Goal: Task Accomplishment & Management: Complete application form

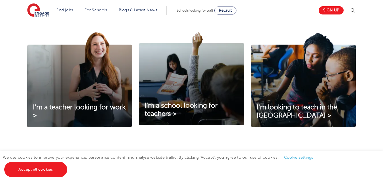
scroll to position [204, 0]
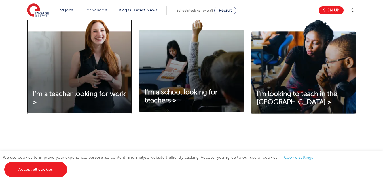
click at [68, 76] on img at bounding box center [79, 66] width 105 height 95
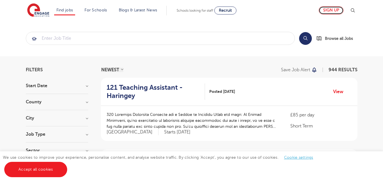
click at [332, 9] on link "Sign up" at bounding box center [331, 10] width 25 height 8
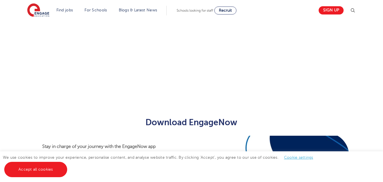
scroll to position [209, 0]
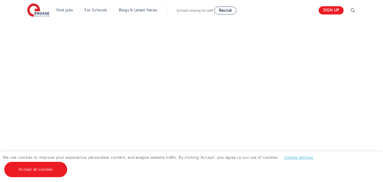
scroll to position [232, 0]
click at [250, 125] on div "Let us know more about you!" at bounding box center [192, 112] width 344 height 300
click at [258, 135] on div "Let us know more about you!" at bounding box center [192, 67] width 344 height 300
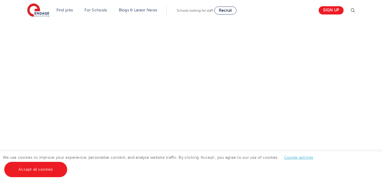
click at [276, 136] on div "Let us know more about you!" at bounding box center [192, 57] width 344 height 326
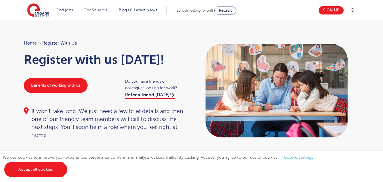
scroll to position [0, 0]
